Goal: Task Accomplishment & Management: Manage account settings

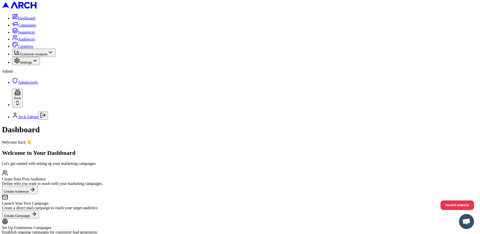
click at [56, 219] on html "Dashboard Campaigns Sequences Audiences Creatives Customer Analysis Settings Ad…" at bounding box center [240, 127] width 480 height 255
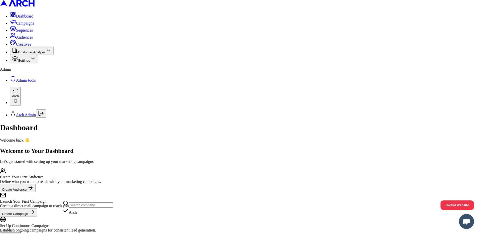
click at [70, 174] on html "Dashboard Campaigns Sequences Audiences Creatives Customer Analysis Settings Ad…" at bounding box center [240, 126] width 480 height 253
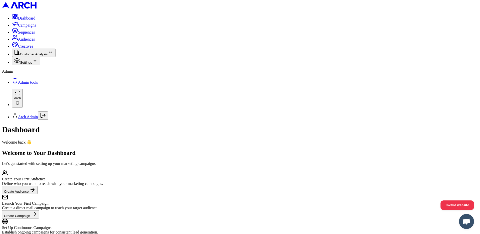
click at [40, 65] on button "Settings" at bounding box center [26, 61] width 28 height 8
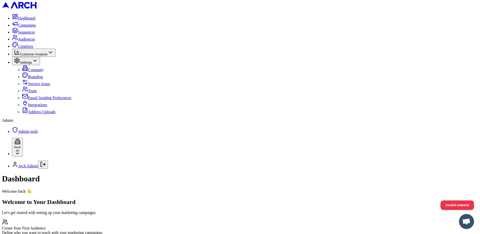
click at [39, 107] on link "Integrations" at bounding box center [34, 105] width 25 height 4
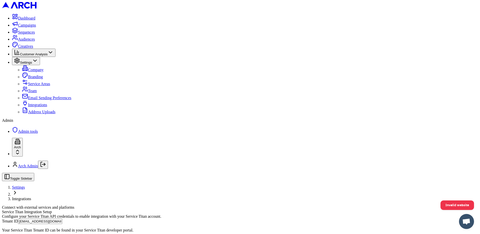
click at [62, 218] on input "arch_admin@getarch.com" at bounding box center [40, 220] width 44 height 5
click at [62, 218] on input "[EMAIL_ADDRESS][DOMAIN_NAME]" at bounding box center [40, 220] width 44 height 5
paste input "996282532"
type input "996282532"
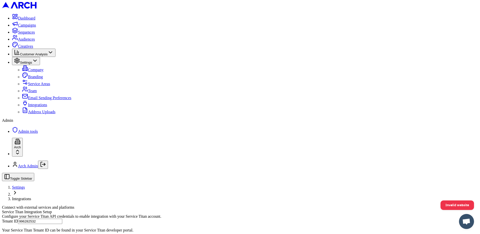
paste input "cid.oqll8euntztwmsh7n9l0isilp"
type input "cid.oqll8euntztwmsh7n9l0isilp"
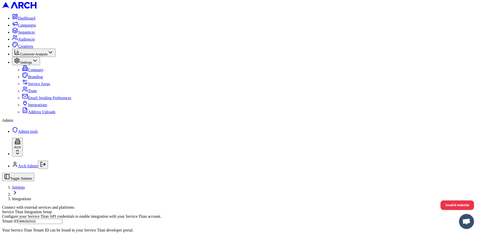
scroll to position [129, 0]
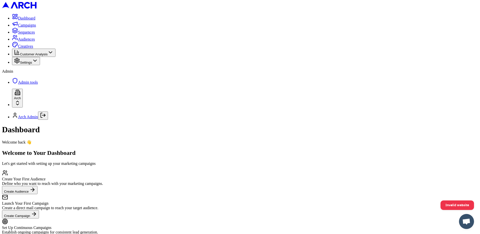
click at [36, 65] on button "Settings" at bounding box center [26, 61] width 28 height 8
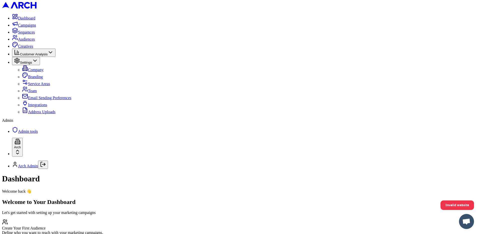
click at [39, 107] on link "Integrations" at bounding box center [34, 105] width 25 height 4
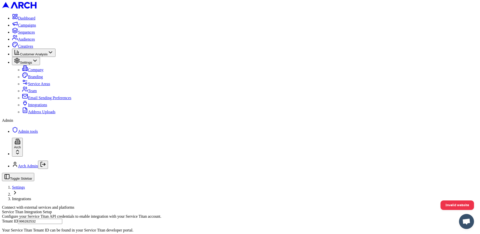
scroll to position [120, 0]
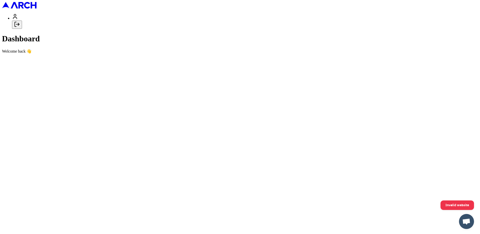
click at [20, 27] on icon "Log out" at bounding box center [17, 24] width 6 height 6
type input "[EMAIL_ADDRESS][DOMAIN_NAME]"
